Goal: Find specific page/section: Find specific page/section

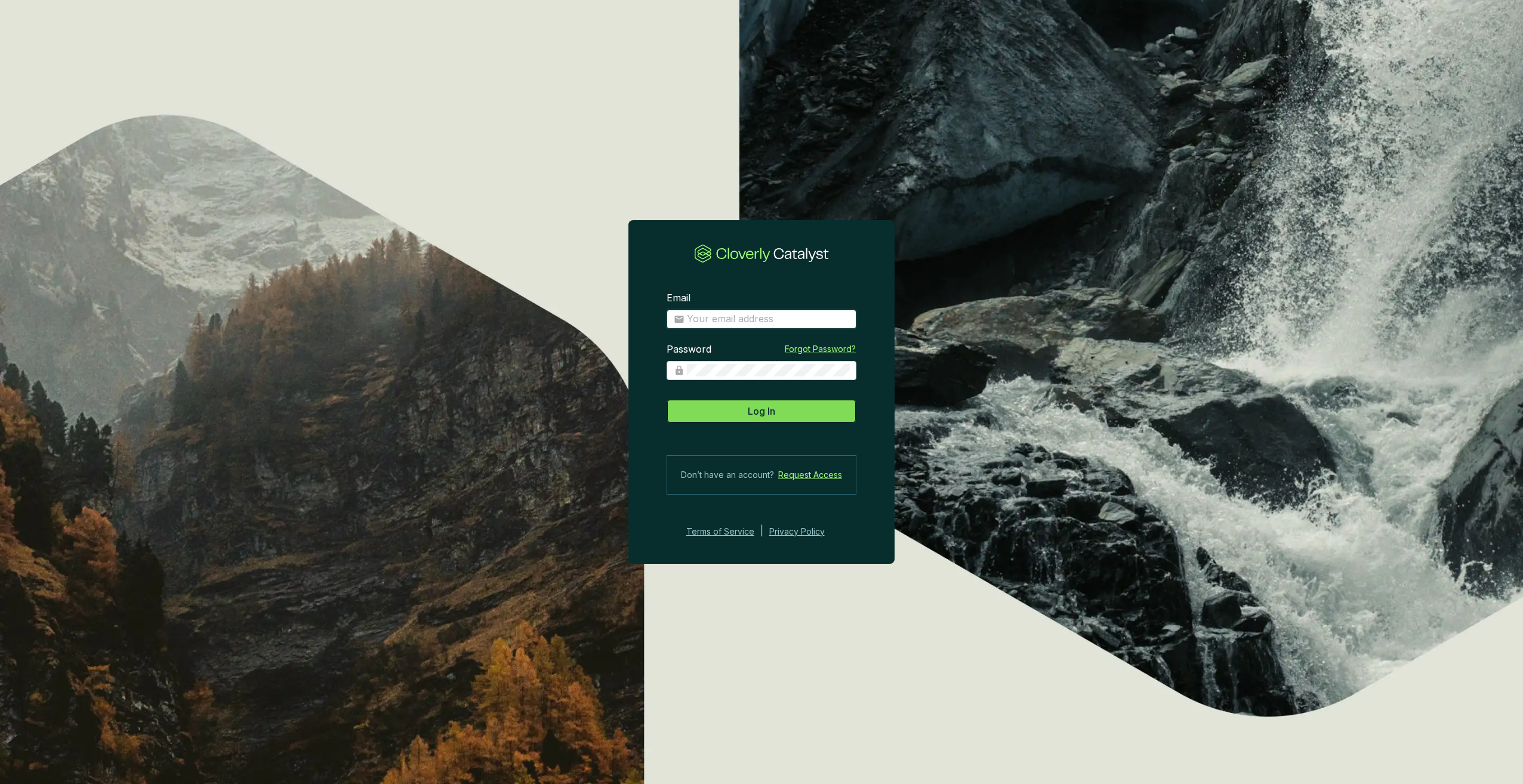
type input "[PERSON_NAME][EMAIL_ADDRESS][DOMAIN_NAME]"
click at [787, 409] on button "Log In" at bounding box center [762, 411] width 190 height 24
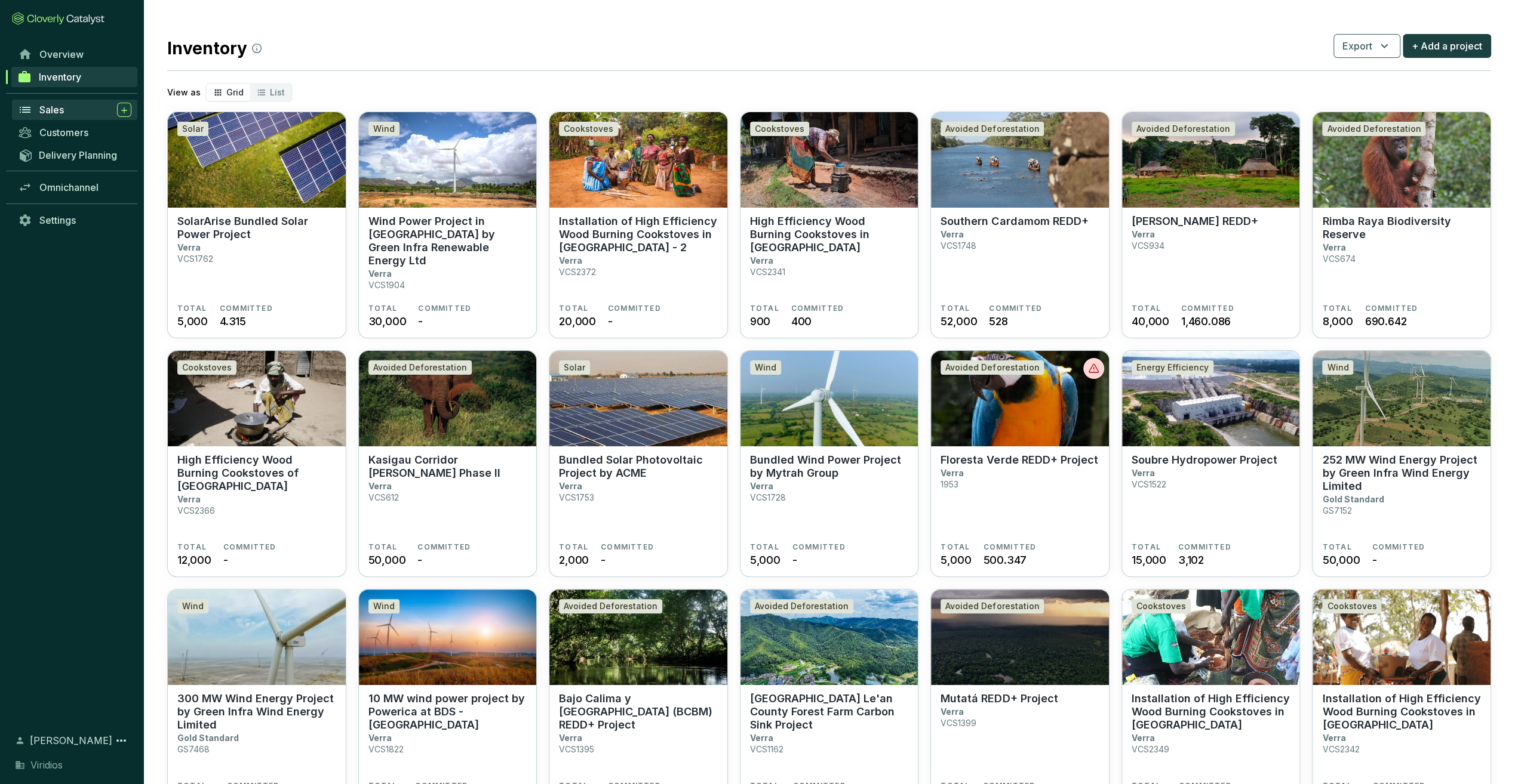
click at [60, 109] on span "Sales" at bounding box center [52, 109] width 25 height 12
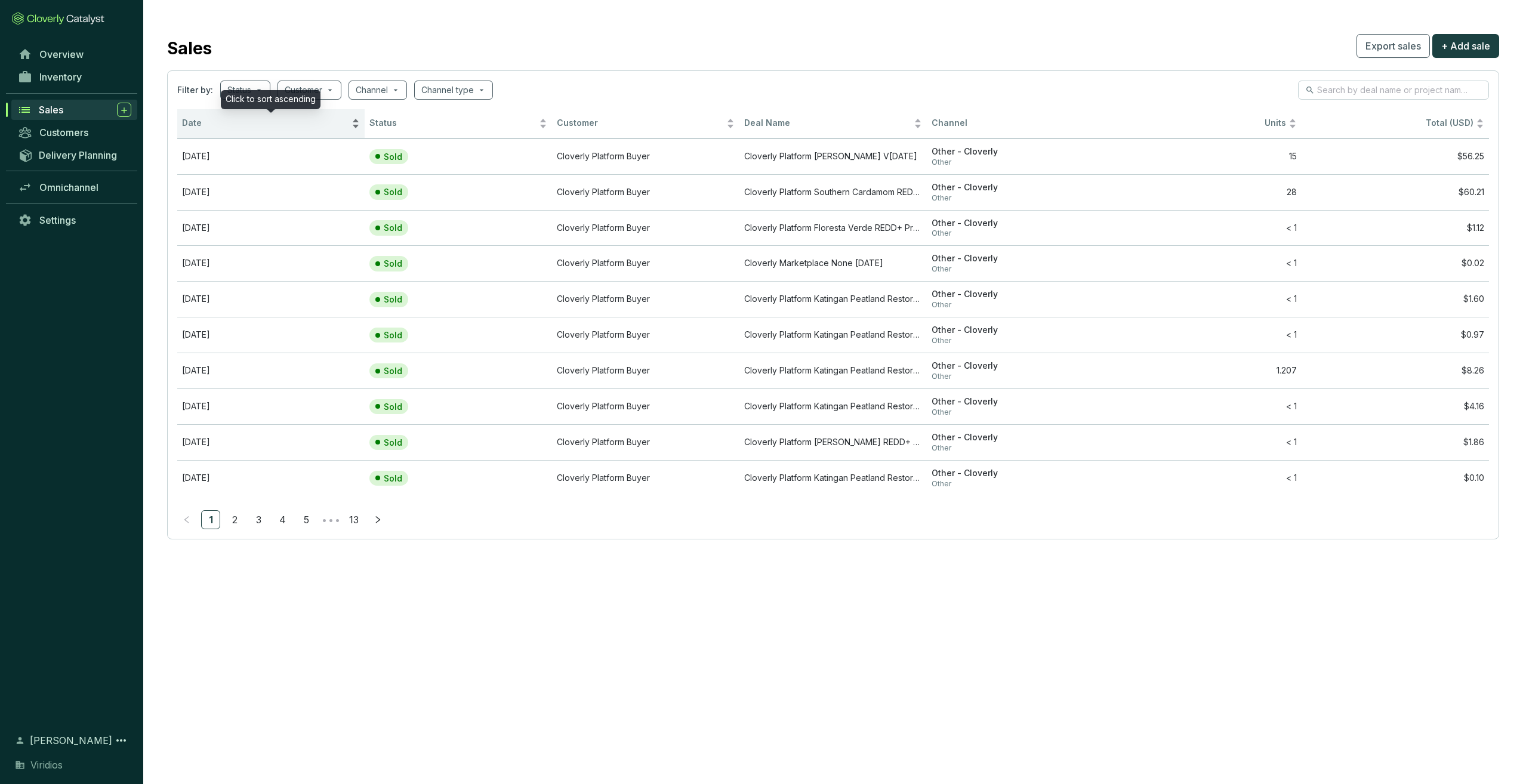
click at [222, 124] on span "Date" at bounding box center [265, 123] width 167 height 12
click at [212, 119] on span "Date" at bounding box center [265, 123] width 167 height 12
